Goal: Information Seeking & Learning: Learn about a topic

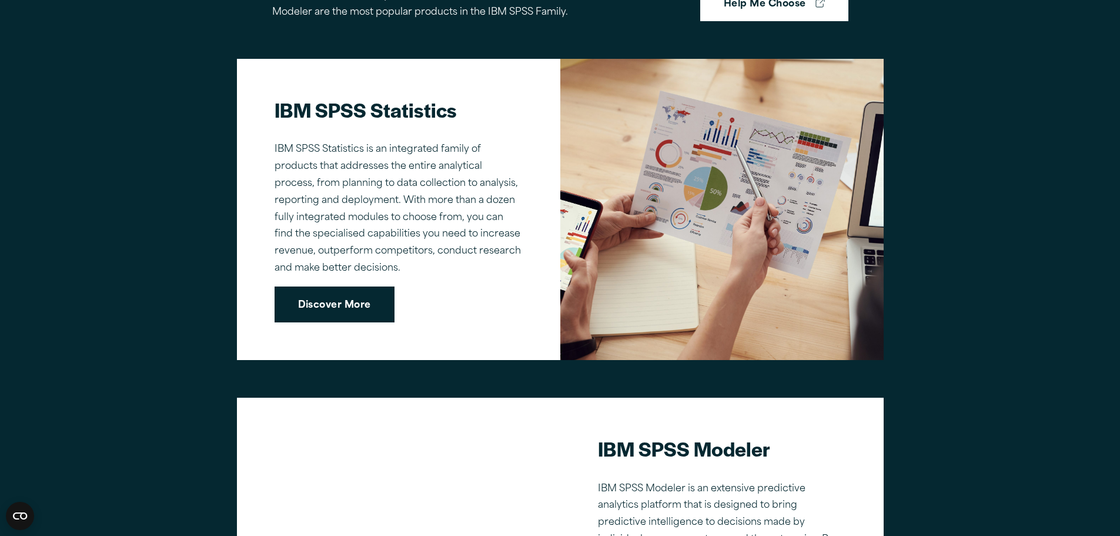
scroll to position [823, 0]
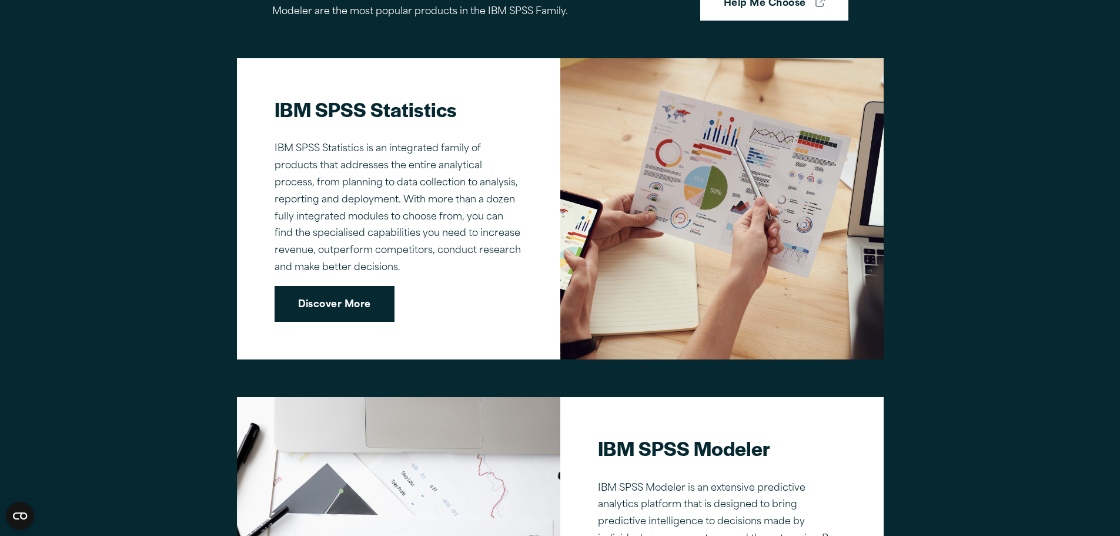
click at [352, 298] on link "Discover More" at bounding box center [335, 304] width 120 height 36
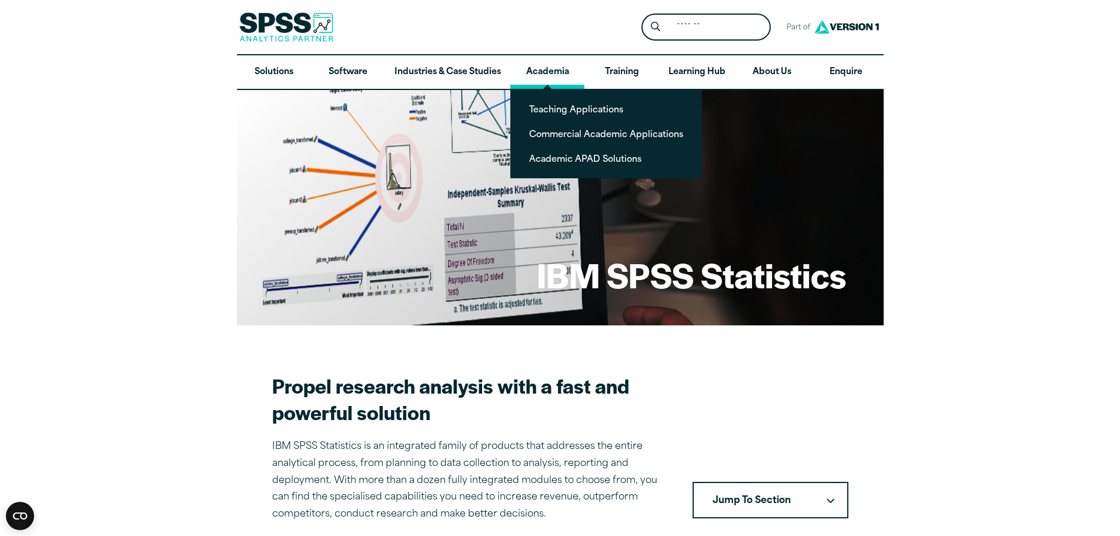
click at [562, 73] on link "Academia" at bounding box center [547, 72] width 74 height 34
